Goal: Go to known website: Go to known website

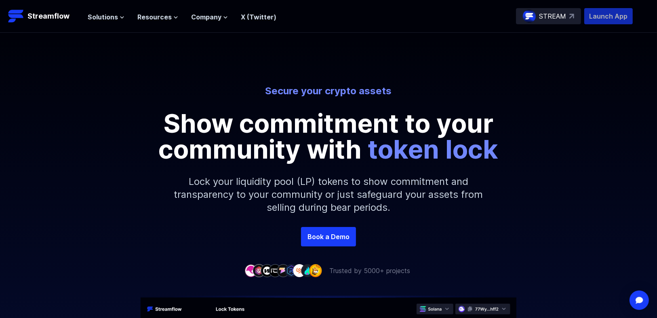
click at [603, 16] on p "Launch App" at bounding box center [609, 16] width 49 height 16
click at [610, 19] on p "Launch App" at bounding box center [609, 16] width 49 height 16
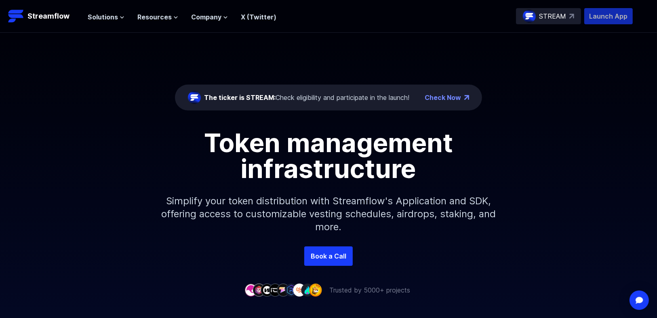
click at [609, 18] on p "Launch App" at bounding box center [609, 16] width 49 height 16
